Goal: Book appointment/travel/reservation

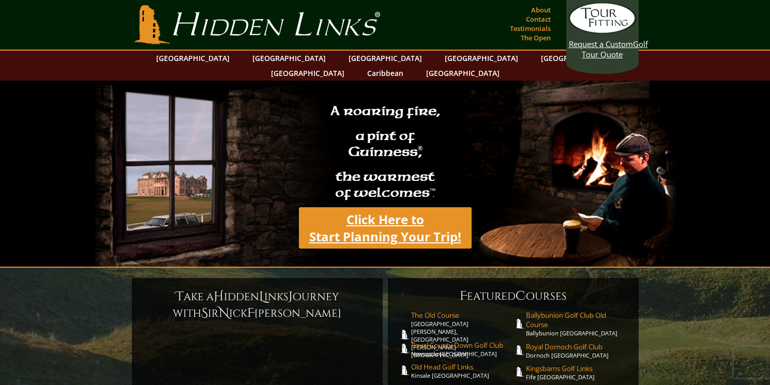
click at [363, 231] on link "Click Here to Start Planning Your Trip!" at bounding box center [385, 227] width 173 height 41
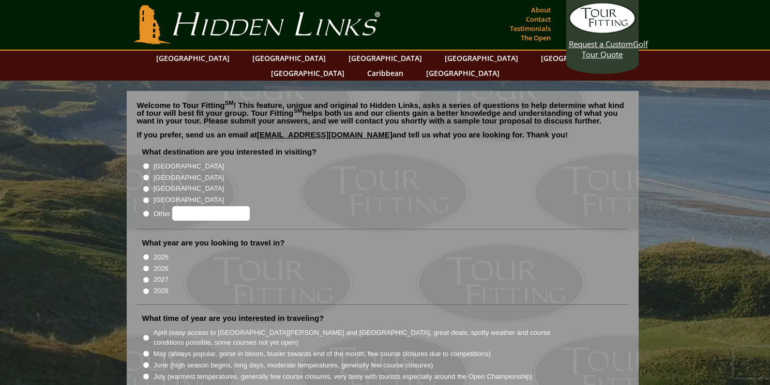
click at [146, 174] on input "[GEOGRAPHIC_DATA]" at bounding box center [146, 177] width 7 height 7
radio input "true"
click at [145, 254] on input "2025" at bounding box center [146, 257] width 7 height 7
radio input "true"
click at [143, 265] on input "2026" at bounding box center [146, 268] width 7 height 7
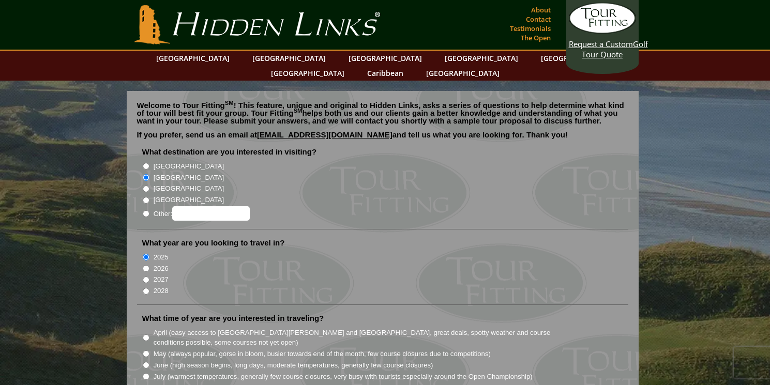
radio input "true"
click at [147, 254] on input "2025" at bounding box center [146, 257] width 7 height 7
radio input "true"
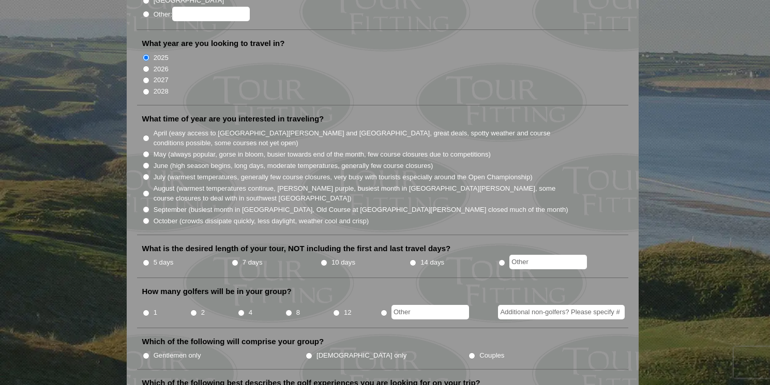
scroll to position [197, 0]
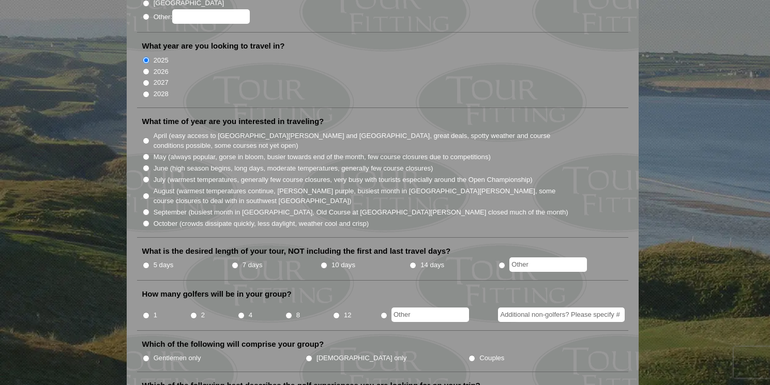
click at [143, 220] on input "October (crowds dissipate quickly, less daylight, weather cool and crisp)" at bounding box center [146, 223] width 7 height 7
radio input "true"
click at [147, 209] on input "September (busiest month in Ireland, Old Course at St. Andrews closed much of t…" at bounding box center [146, 212] width 7 height 7
radio input "true"
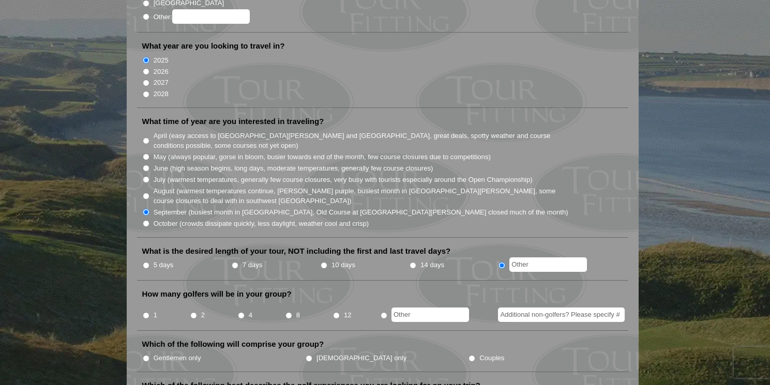
click at [534, 257] on input "text" at bounding box center [548, 264] width 78 height 14
type input "2 s"
click at [193, 312] on input "2" at bounding box center [193, 315] width 7 height 7
radio input "true"
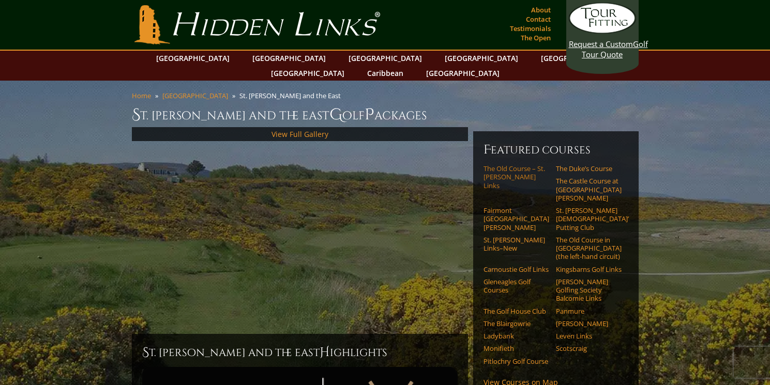
click at [502, 165] on link "The Old Course – St. [PERSON_NAME] Links" at bounding box center [516, 176] width 66 height 25
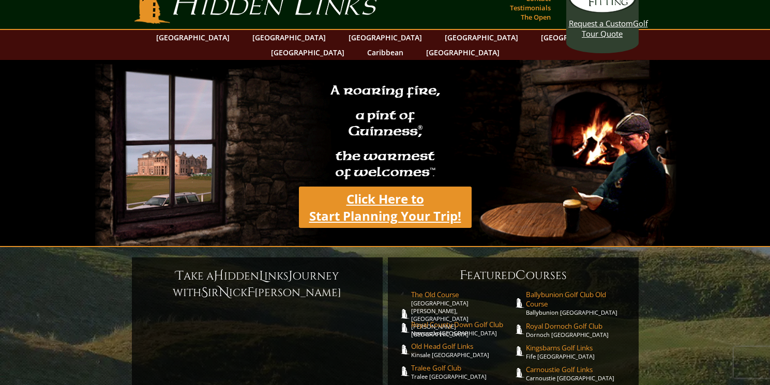
scroll to position [41, 0]
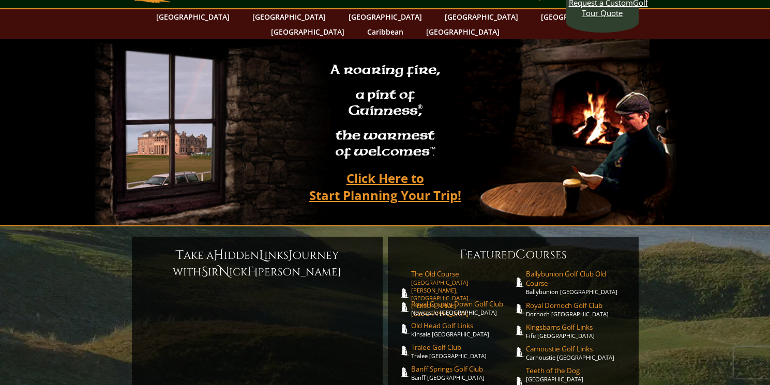
click at [413, 269] on span "The Old Course" at bounding box center [462, 273] width 102 height 9
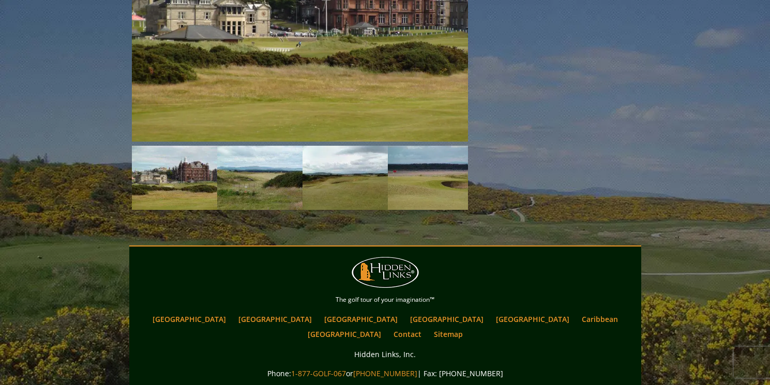
scroll to position [1597, 0]
